Goal: Task Accomplishment & Management: Manage account settings

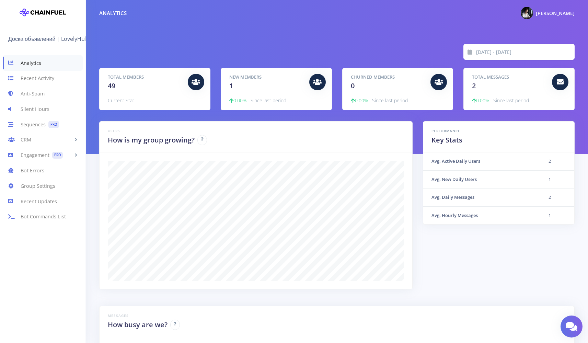
scroll to position [120, 458]
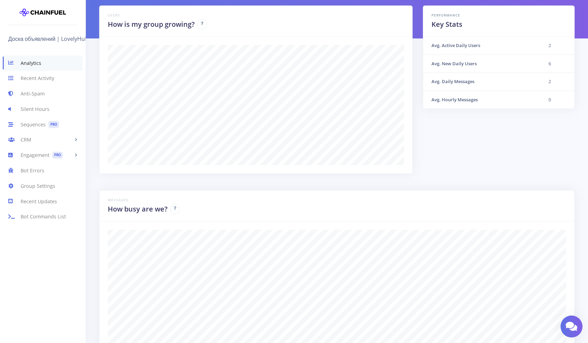
scroll to position [39, 0]
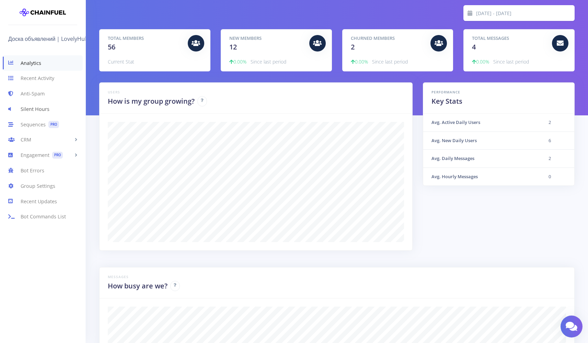
click at [42, 104] on link "Silent Hours" at bounding box center [42, 108] width 85 height 15
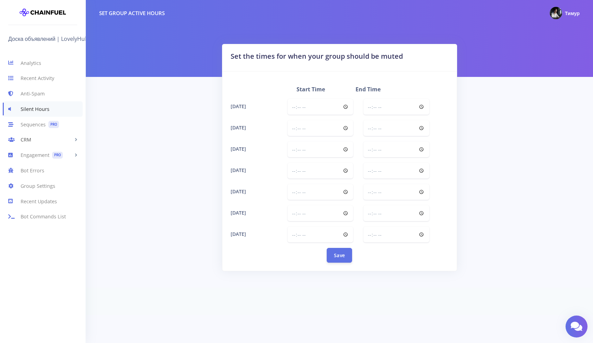
click at [34, 142] on link "CRM" at bounding box center [42, 139] width 85 height 15
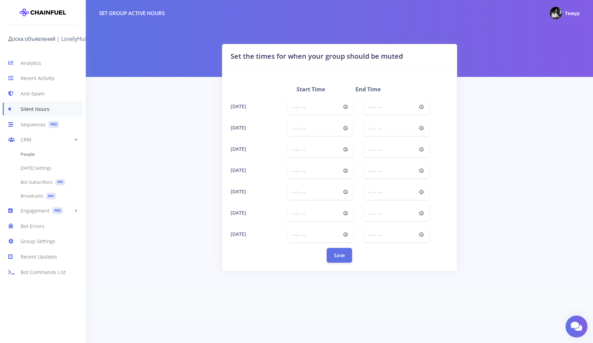
click at [34, 153] on link "People" at bounding box center [42, 155] width 85 height 14
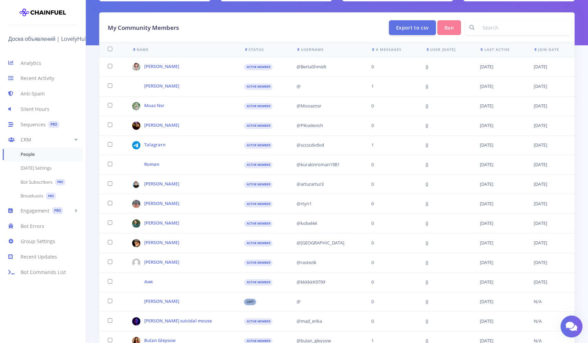
scroll to position [89, 0]
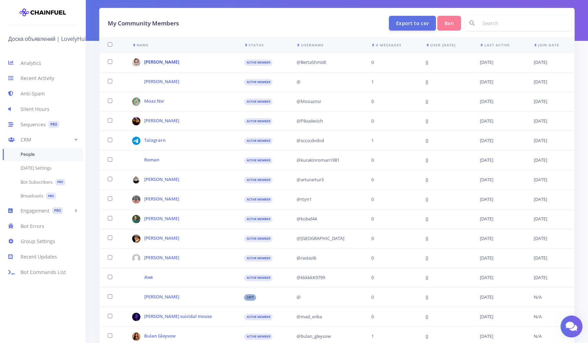
click at [160, 61] on link "Берта Шмидт" at bounding box center [161, 62] width 35 height 6
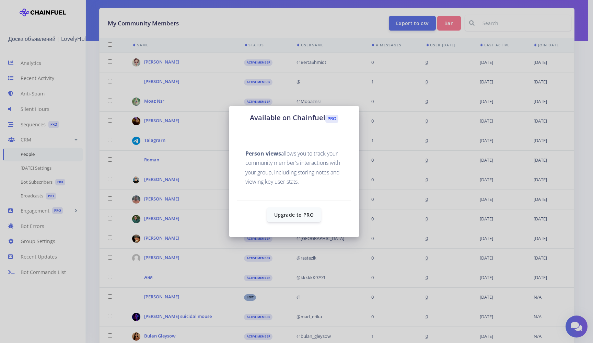
click at [365, 179] on div "Available on Chainfuel PRO Person views allows you to track your community memb…" at bounding box center [296, 171] width 593 height 343
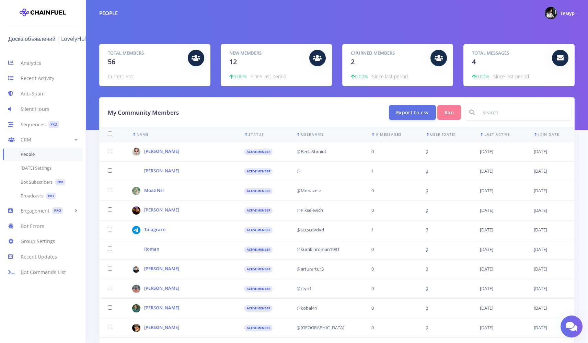
scroll to position [0, 0]
click at [36, 59] on link "Analytics" at bounding box center [42, 62] width 85 height 15
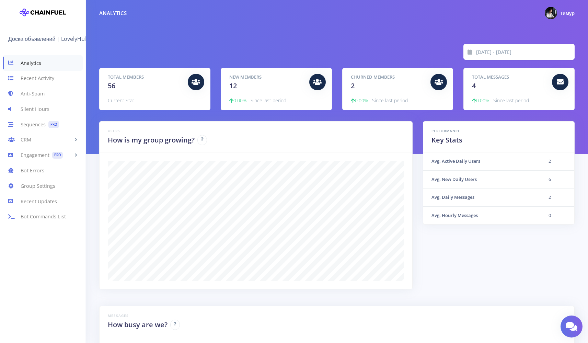
scroll to position [120, 458]
click at [336, 27] on div "[DATE] - [DATE] Total Members 56 Current Stat New Members 12 0.00% Since last p…" at bounding box center [337, 77] width 502 height 154
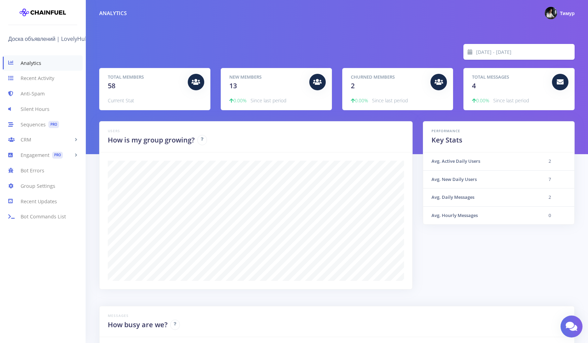
scroll to position [120, 458]
click at [434, 242] on div "Performance Key Stats Avg. Active Daily Users 3 Avg. New Daily Users 12 Avg. Da…" at bounding box center [499, 205] width 162 height 168
click at [487, 50] on input "[DATE] - [DATE]" at bounding box center [525, 52] width 99 height 16
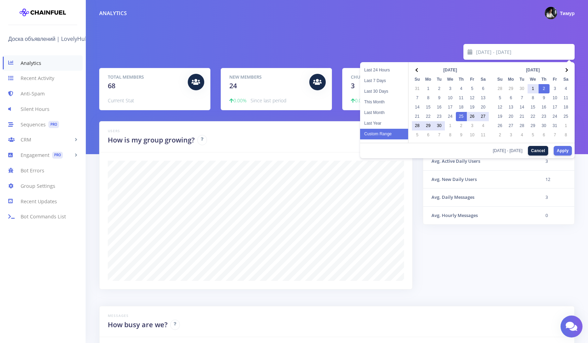
click at [396, 54] on div "[DATE] - [DATE]" at bounding box center [337, 52] width 486 height 16
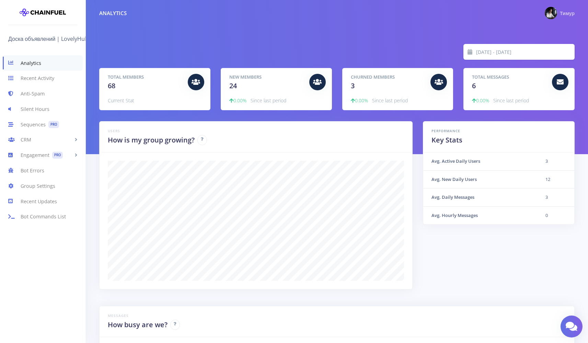
click at [561, 11] on span "Тимур" at bounding box center [567, 13] width 15 height 7
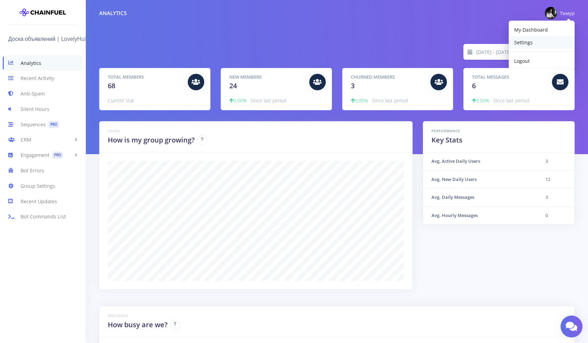
click at [519, 47] on link "Settings" at bounding box center [542, 42] width 66 height 13
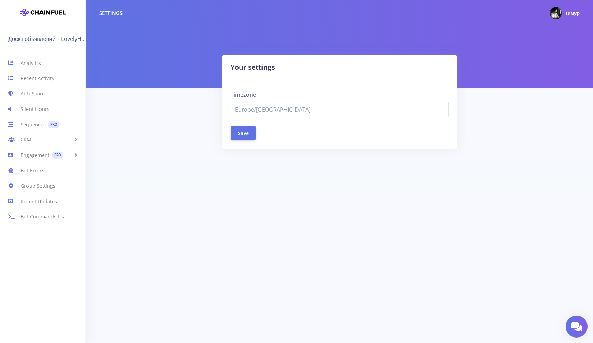
select select "Europe/[GEOGRAPHIC_DATA]"
click at [39, 18] on img at bounding box center [43, 12] width 46 height 14
click at [46, 14] on img at bounding box center [43, 12] width 46 height 14
click at [47, 14] on img at bounding box center [43, 12] width 46 height 14
click at [34, 39] on link "Доска объявлений | LovelyHub" at bounding box center [50, 38] width 84 height 11
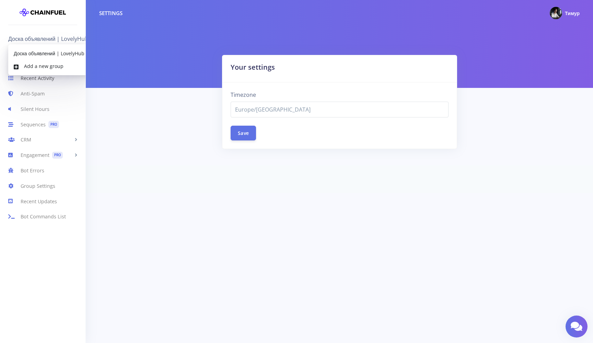
click at [31, 82] on link "Recent Activity" at bounding box center [42, 78] width 85 height 15
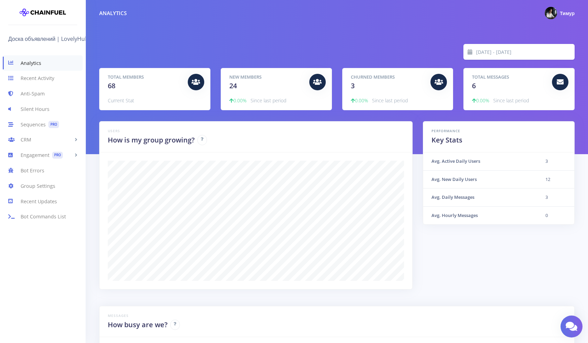
scroll to position [120, 458]
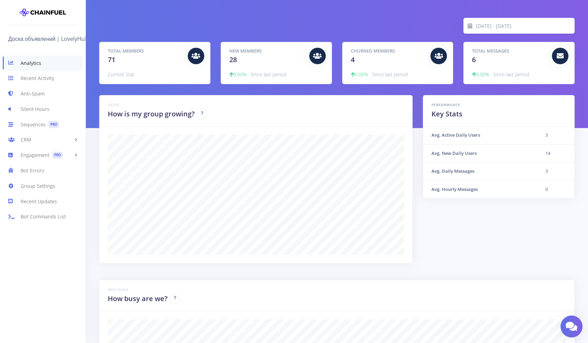
scroll to position [120, 458]
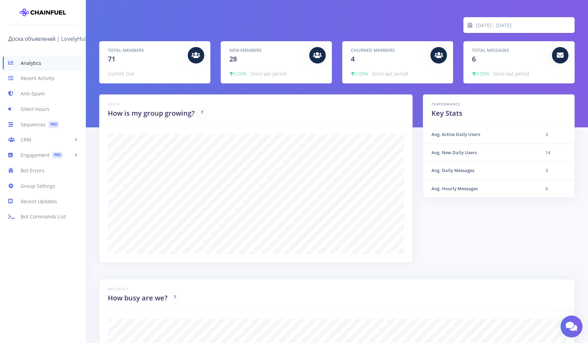
scroll to position [120, 458]
